Goal: Task Accomplishment & Management: Manage account settings

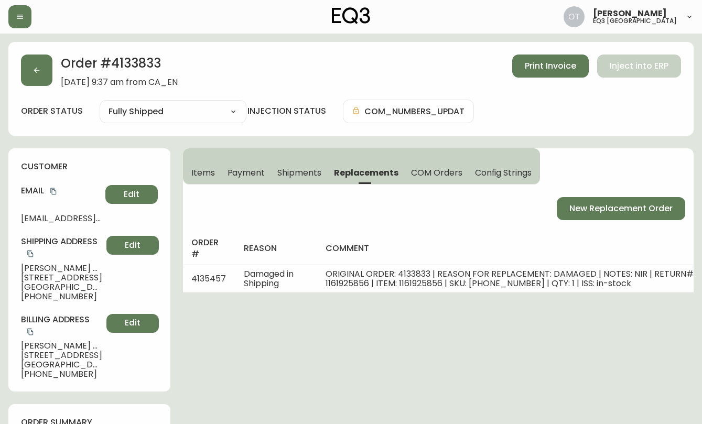
select select "FULLY_SHIPPED"
click at [35, 76] on button "button" at bounding box center [36, 70] width 31 height 31
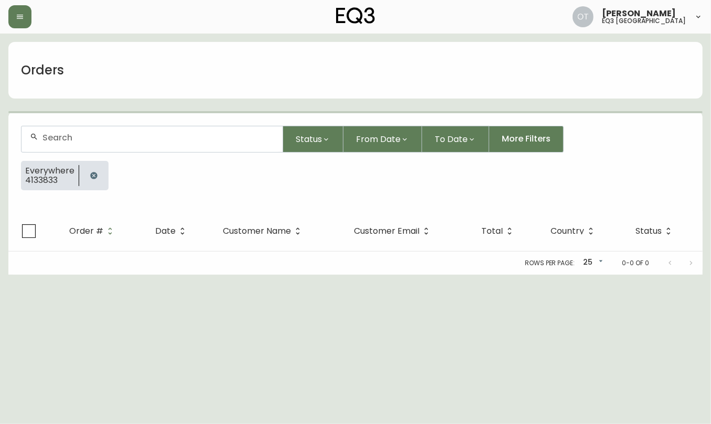
click at [70, 144] on div at bounding box center [152, 139] width 261 height 26
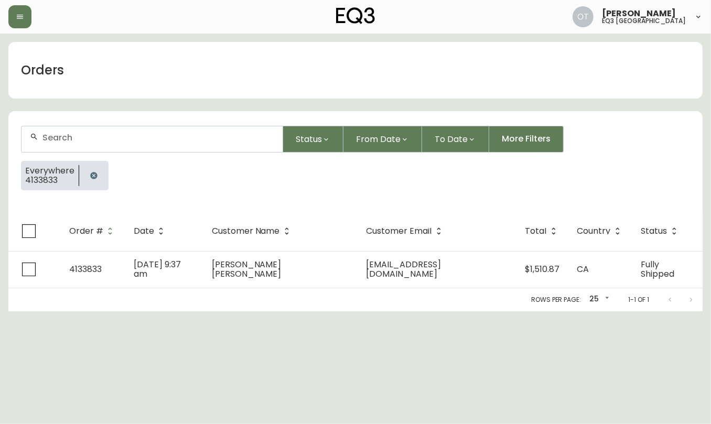
paste input "4133833"
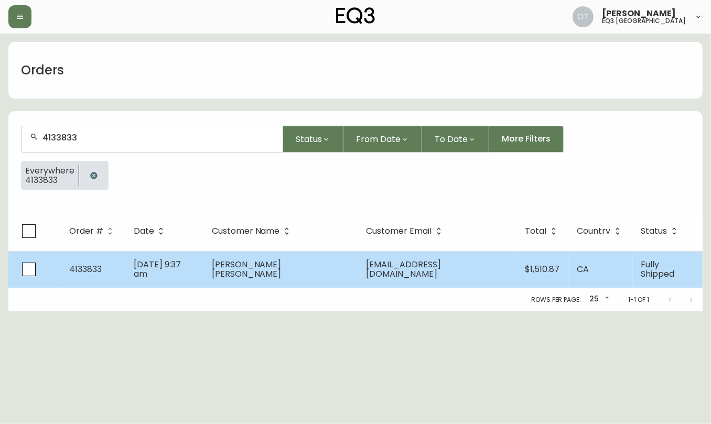
type input "4133833"
click at [97, 265] on span "4133833" at bounding box center [85, 269] width 33 height 12
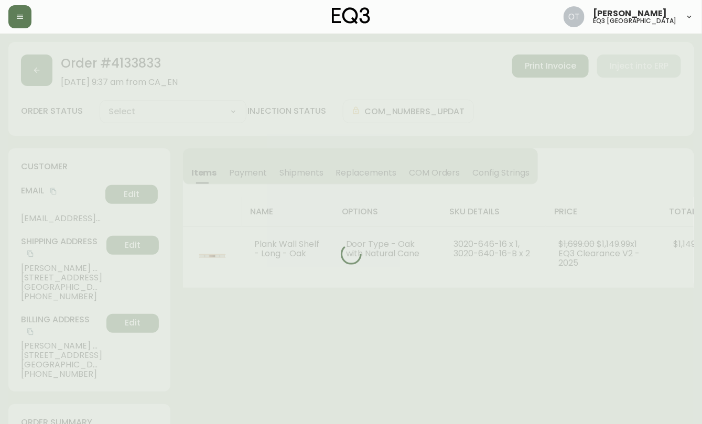
type input "Fully Shipped"
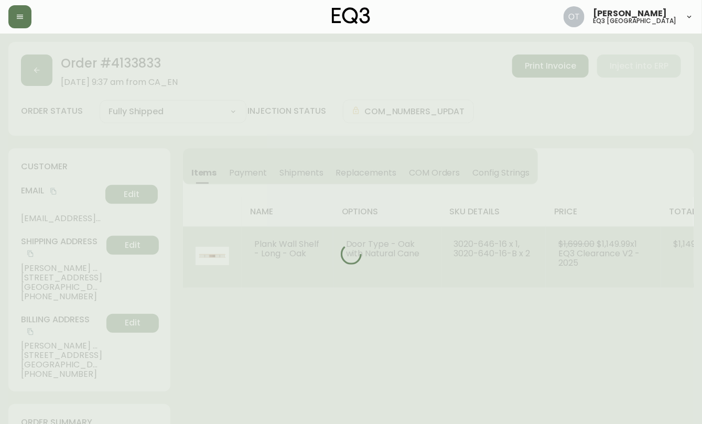
select select "FULLY_SHIPPED"
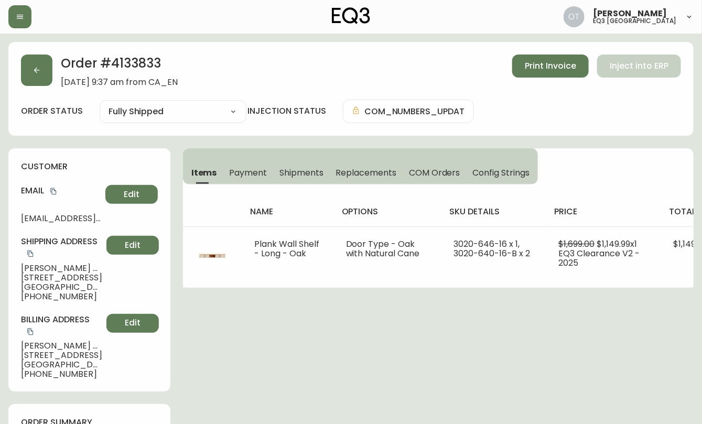
click at [149, 150] on div "customer Email [EMAIL_ADDRESS][DOMAIN_NAME] Edit Shipping Address [GEOGRAPHIC_D…" at bounding box center [89, 269] width 162 height 243
click at [369, 172] on span "Replacements" at bounding box center [366, 172] width 60 height 11
